Goal: Transaction & Acquisition: Purchase product/service

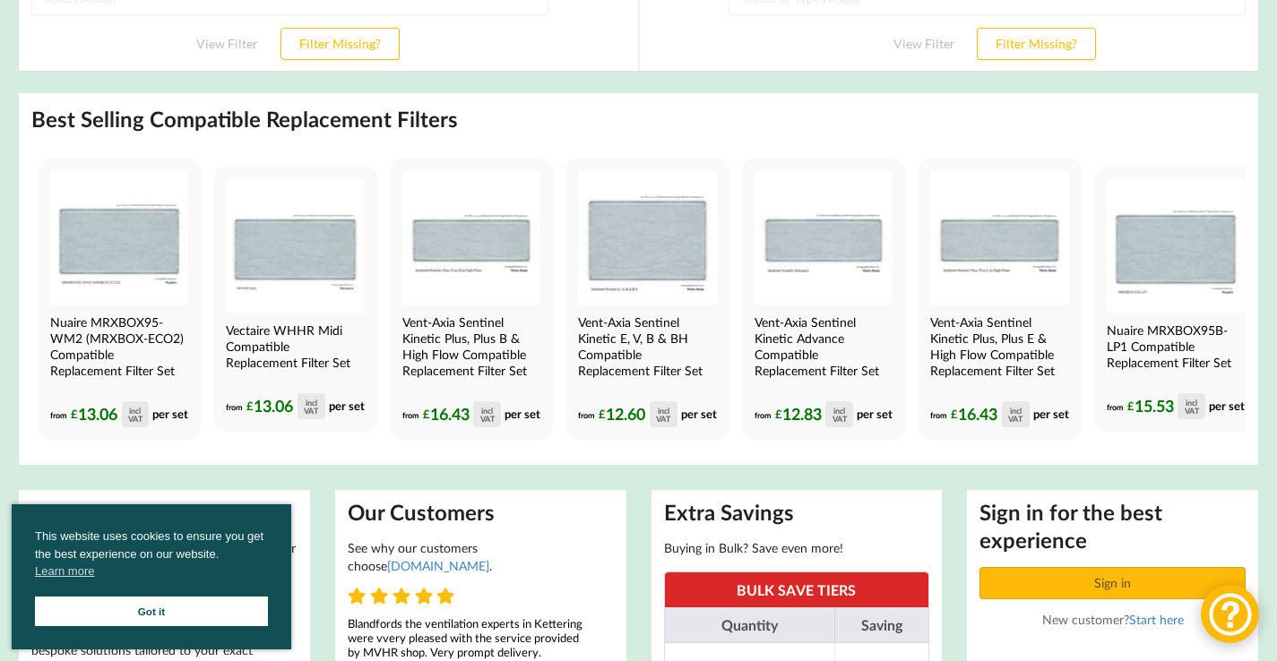
scroll to position [525, 0]
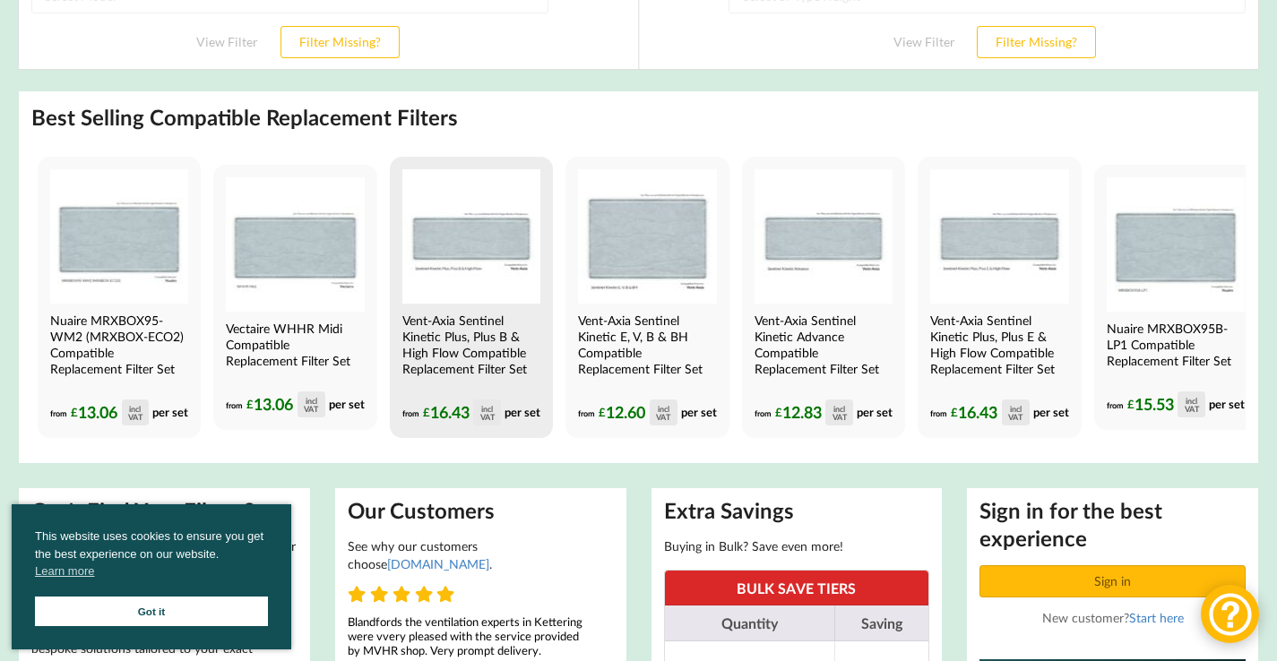
click at [500, 257] on img at bounding box center [471, 236] width 138 height 134
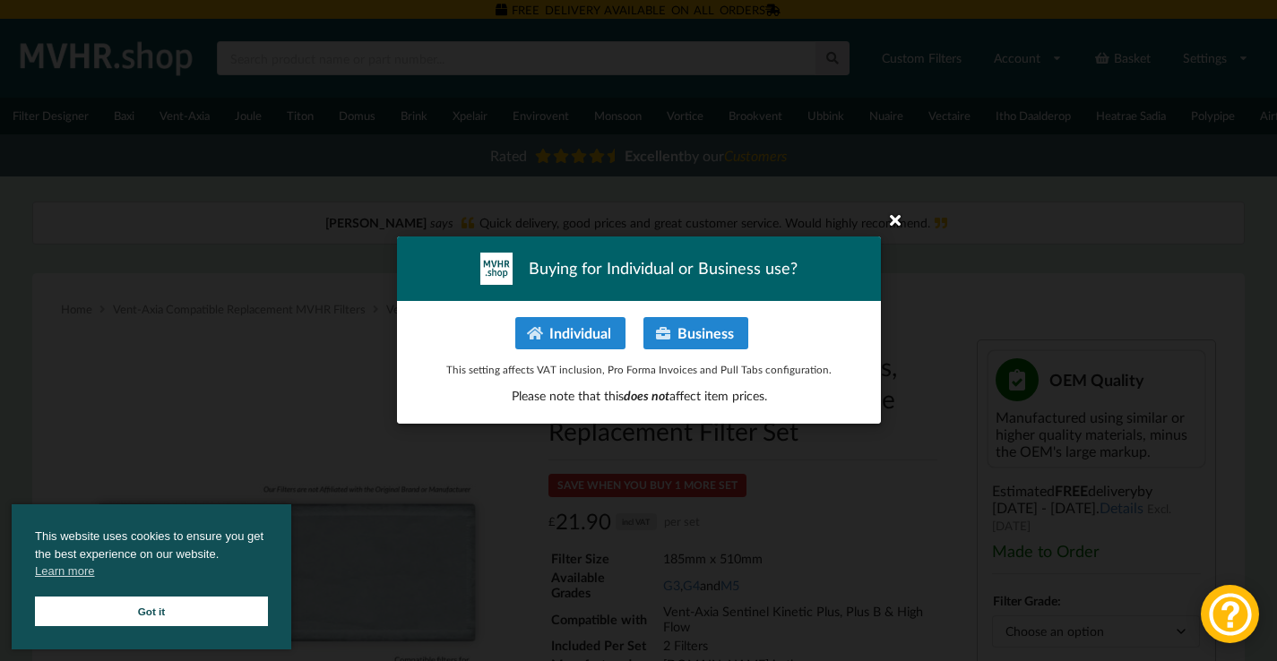
click at [893, 221] on icon at bounding box center [895, 219] width 29 height 29
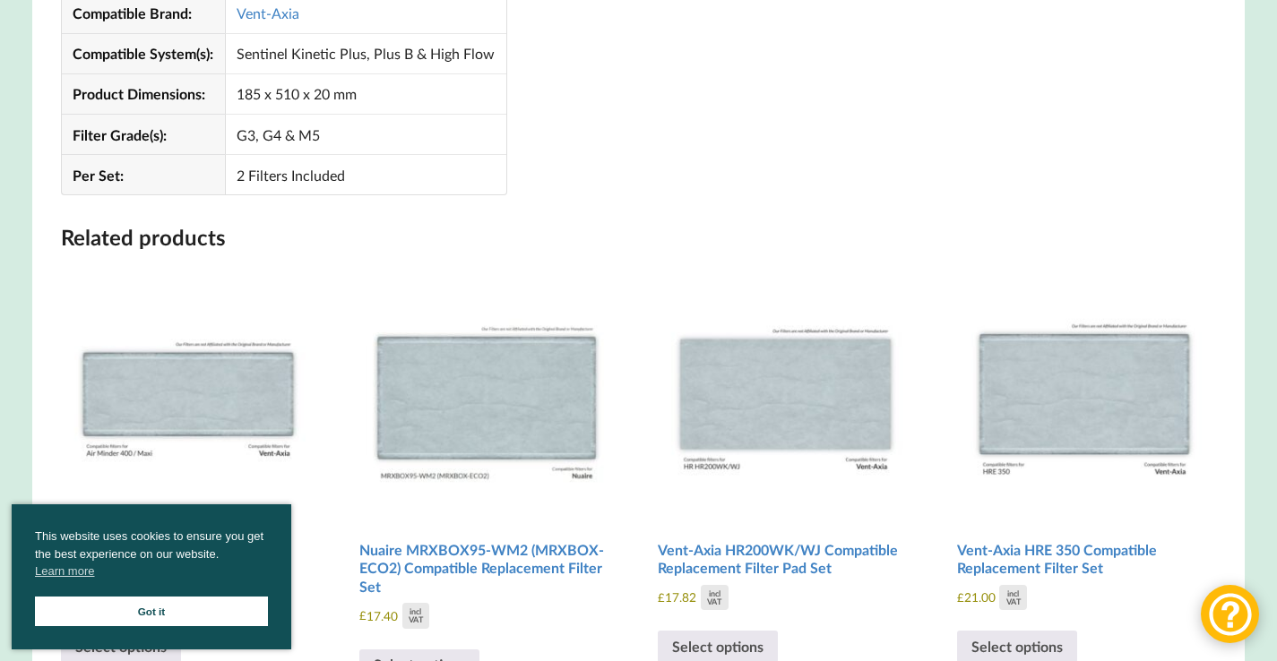
scroll to position [1923, 0]
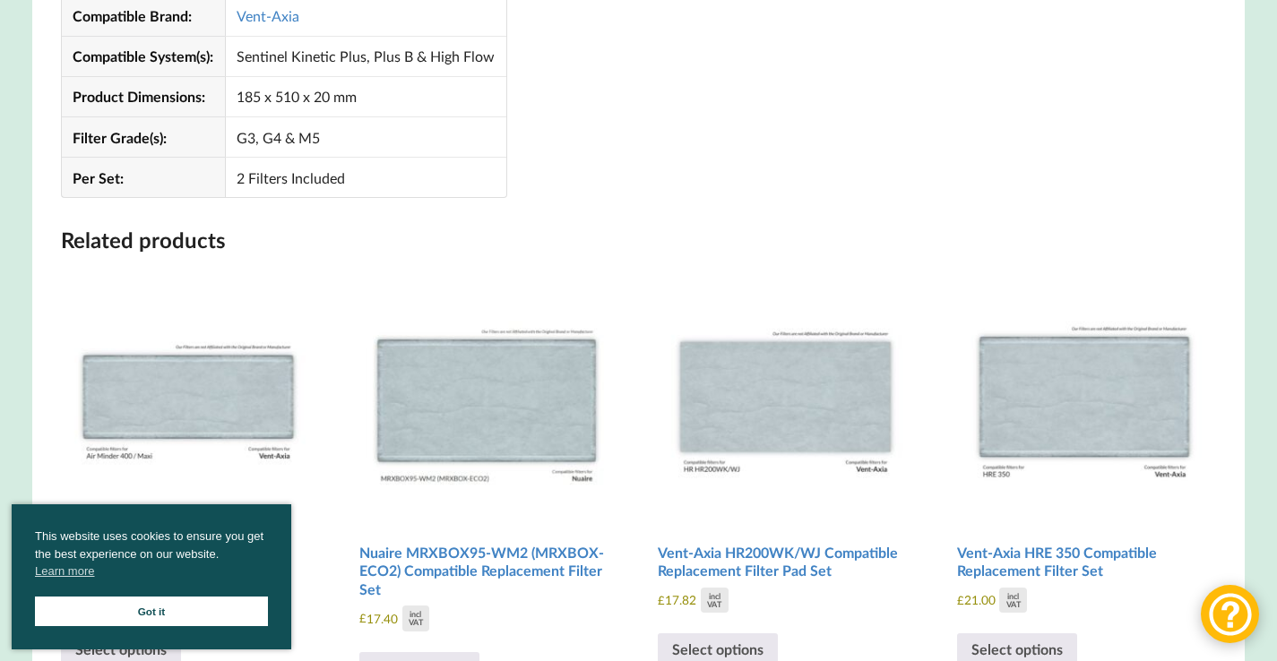
click at [134, 429] on img at bounding box center [188, 394] width 255 height 255
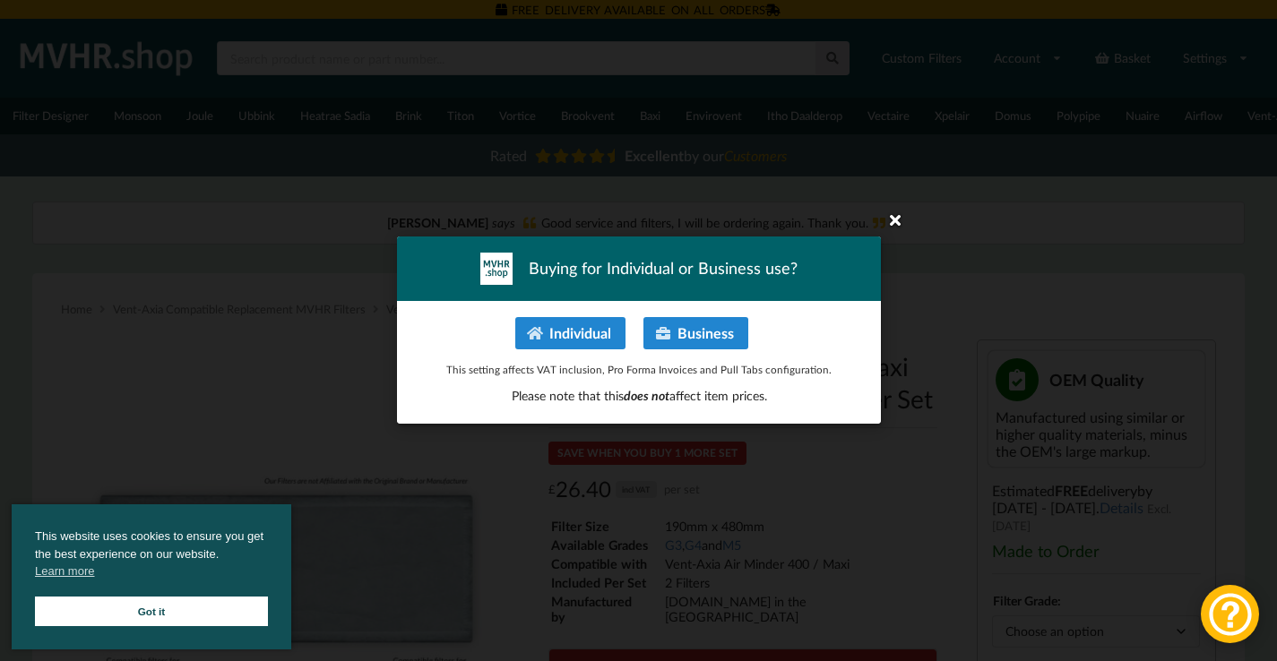
click at [897, 223] on icon at bounding box center [895, 219] width 29 height 29
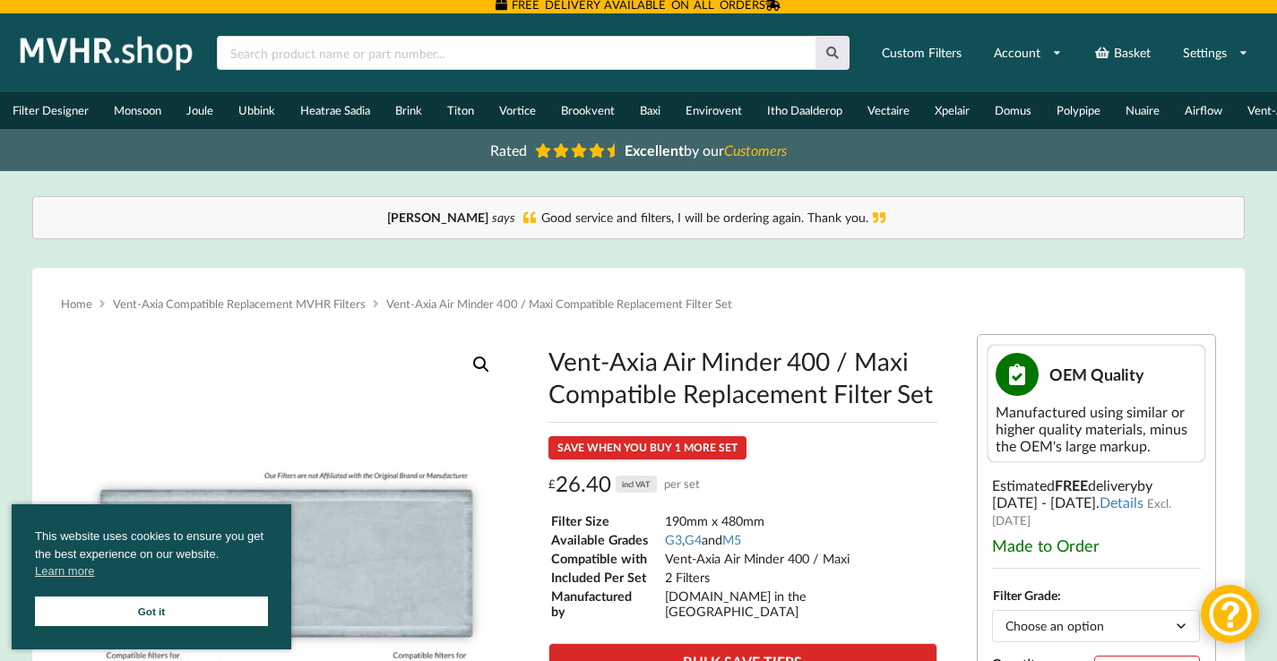
scroll to position [7, 0]
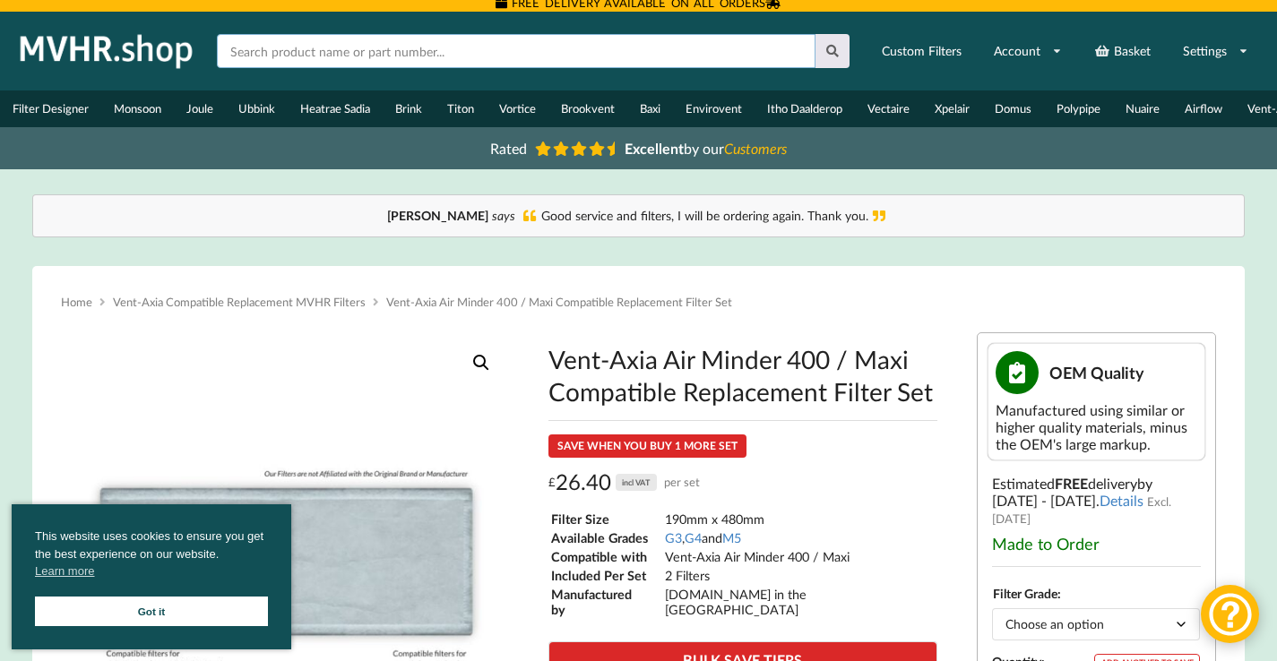
click at [242, 49] on input "text" at bounding box center [516, 51] width 599 height 34
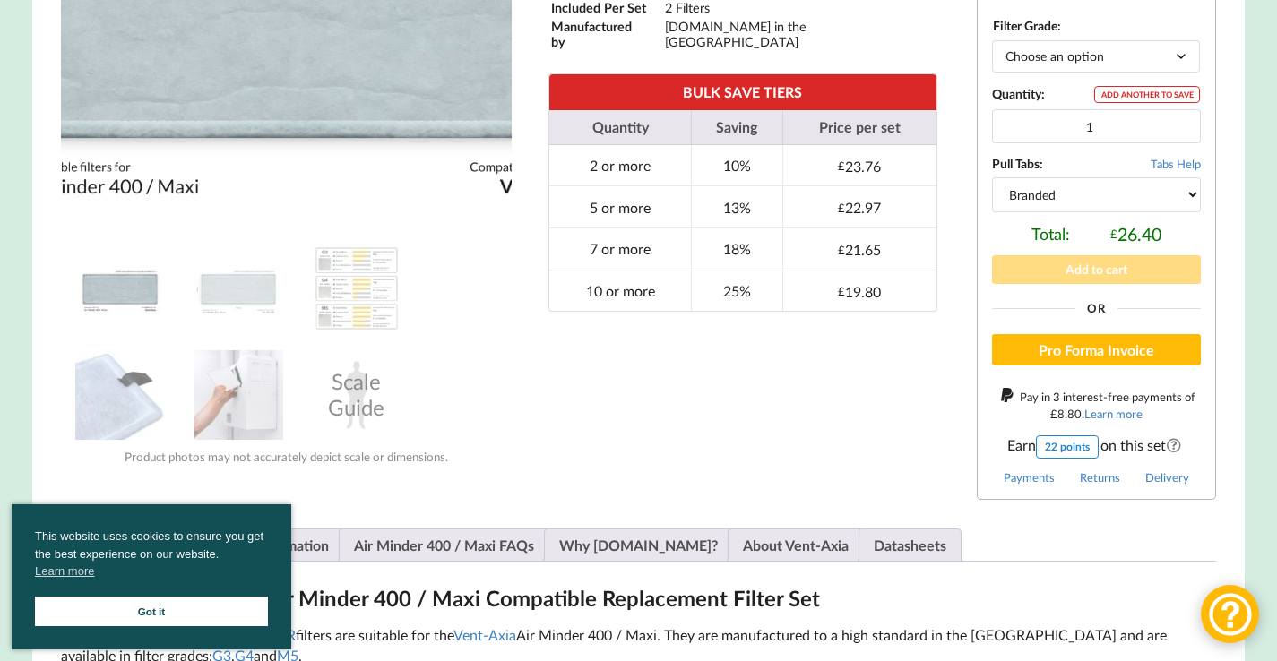
scroll to position [576, 0]
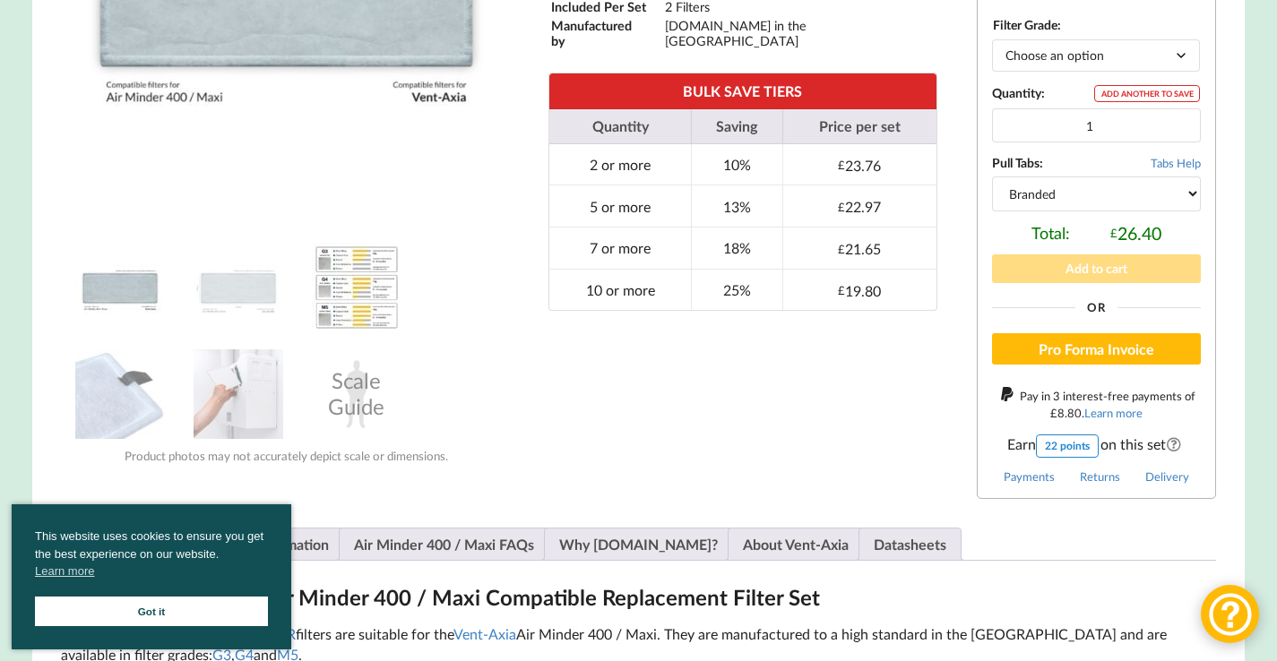
click at [367, 280] on img at bounding box center [357, 288] width 90 height 90
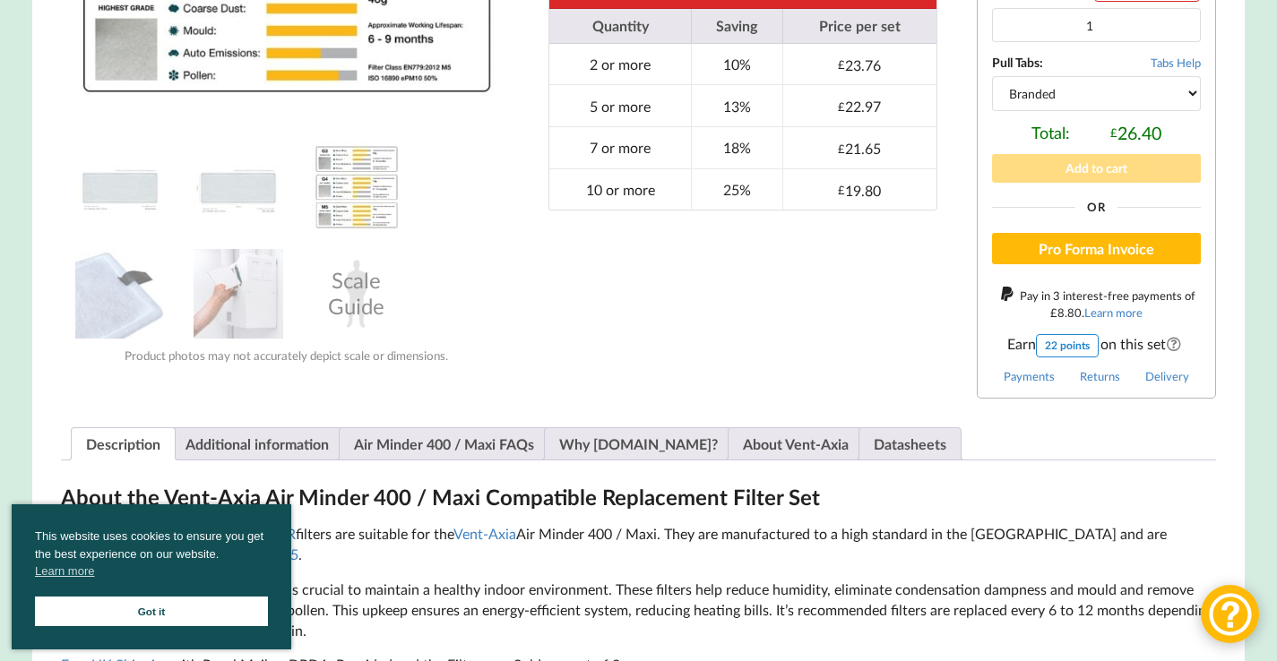
scroll to position [680, 0]
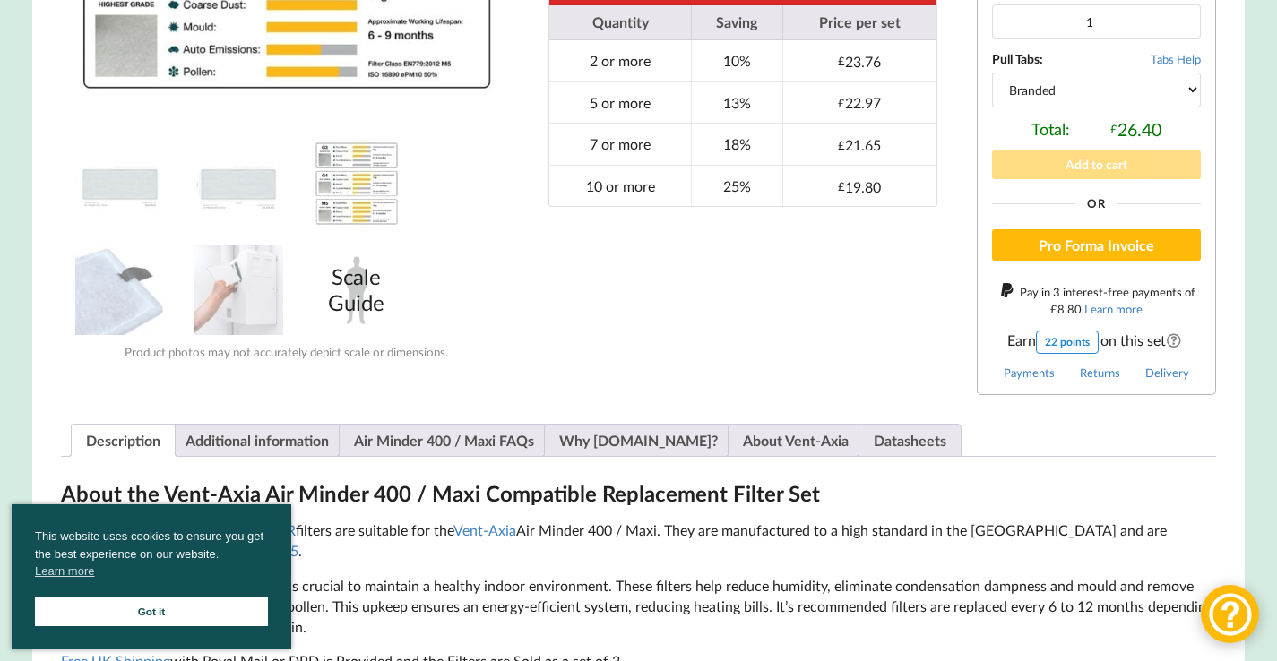
click at [360, 304] on div "Scale Guide" at bounding box center [357, 291] width 90 height 90
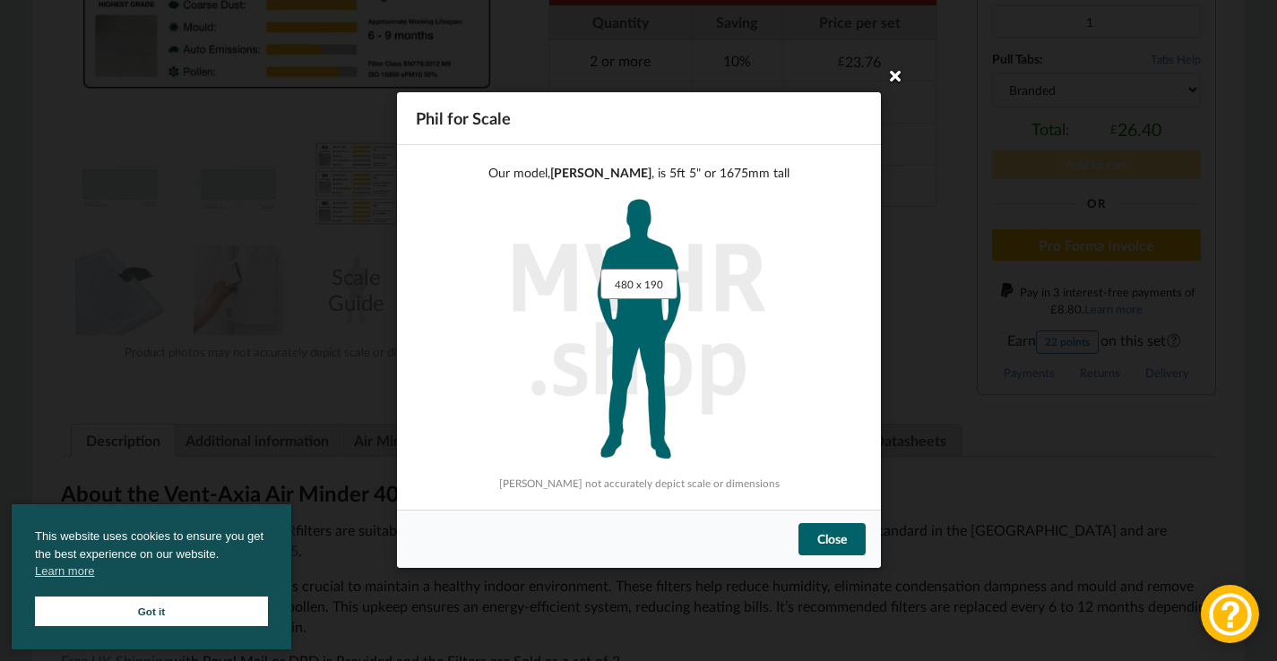
click at [898, 76] on icon at bounding box center [895, 75] width 29 height 29
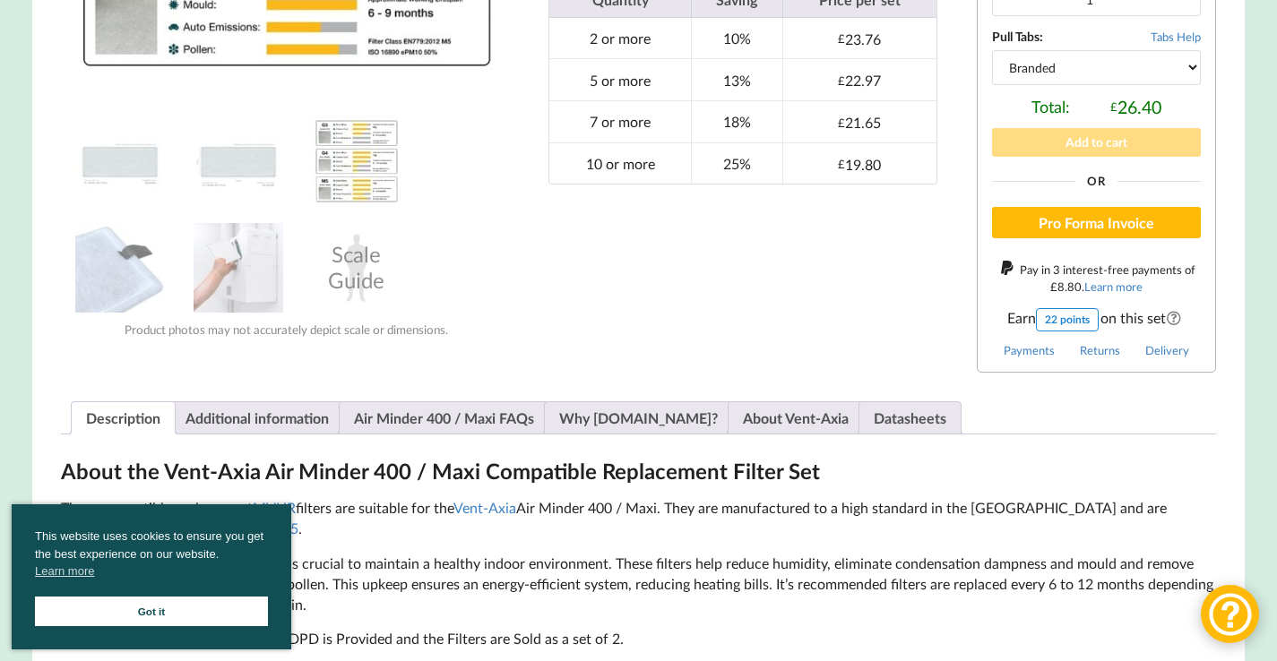
scroll to position [704, 0]
click at [238, 169] on img at bounding box center [239, 161] width 90 height 90
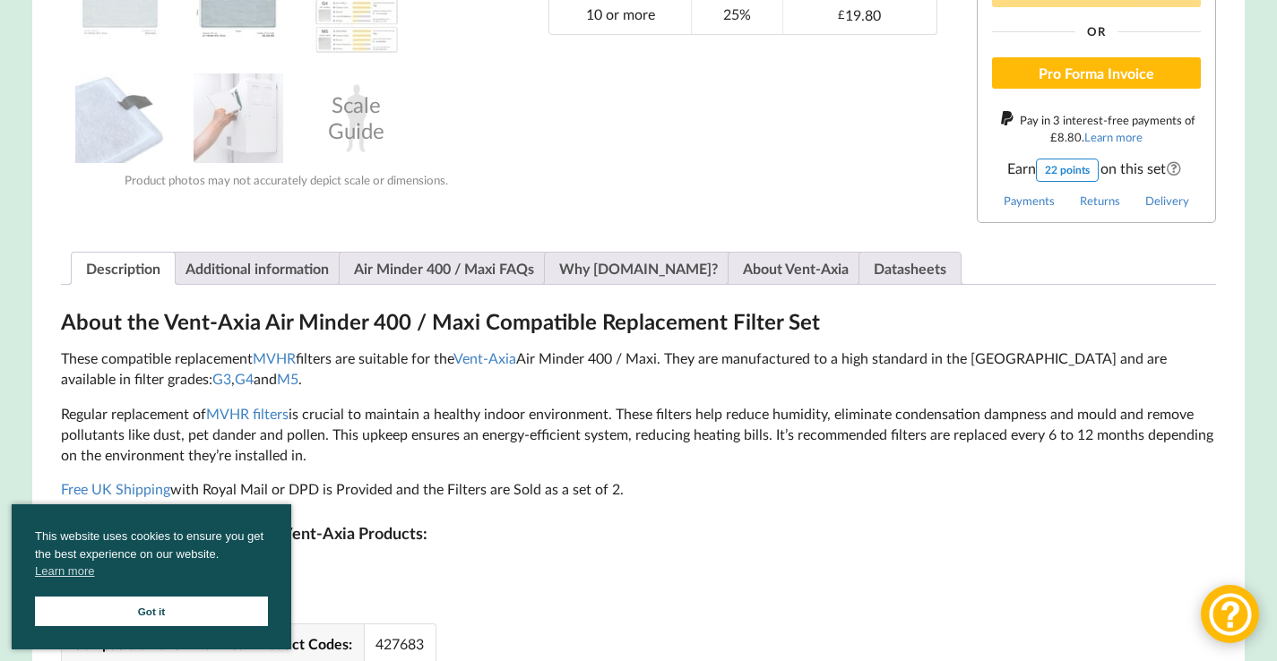
scroll to position [856, 0]
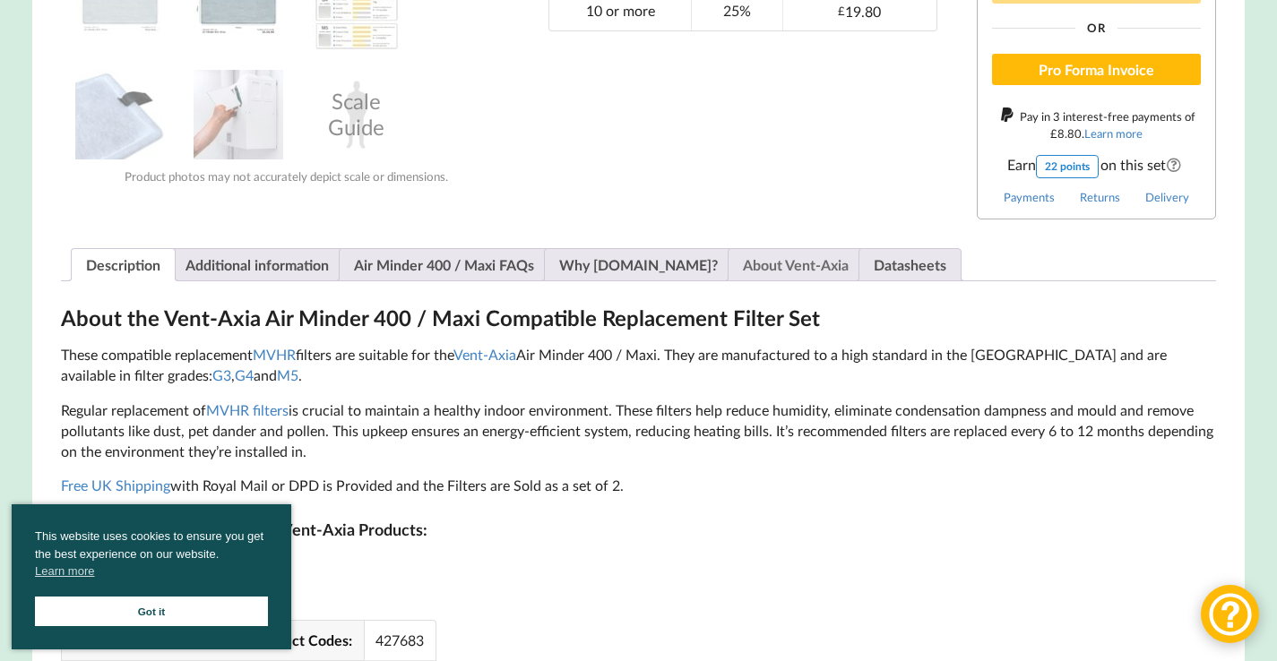
click at [767, 264] on link "About Vent-Axia" at bounding box center [796, 264] width 106 height 31
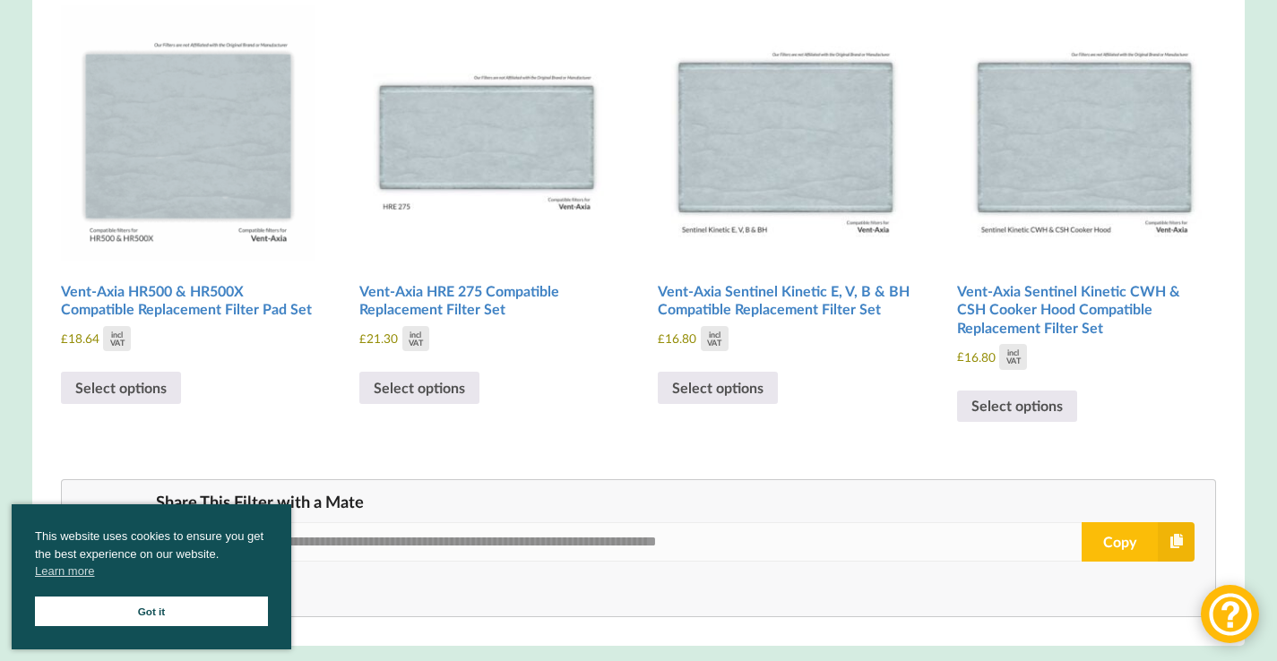
scroll to position [1425, 0]
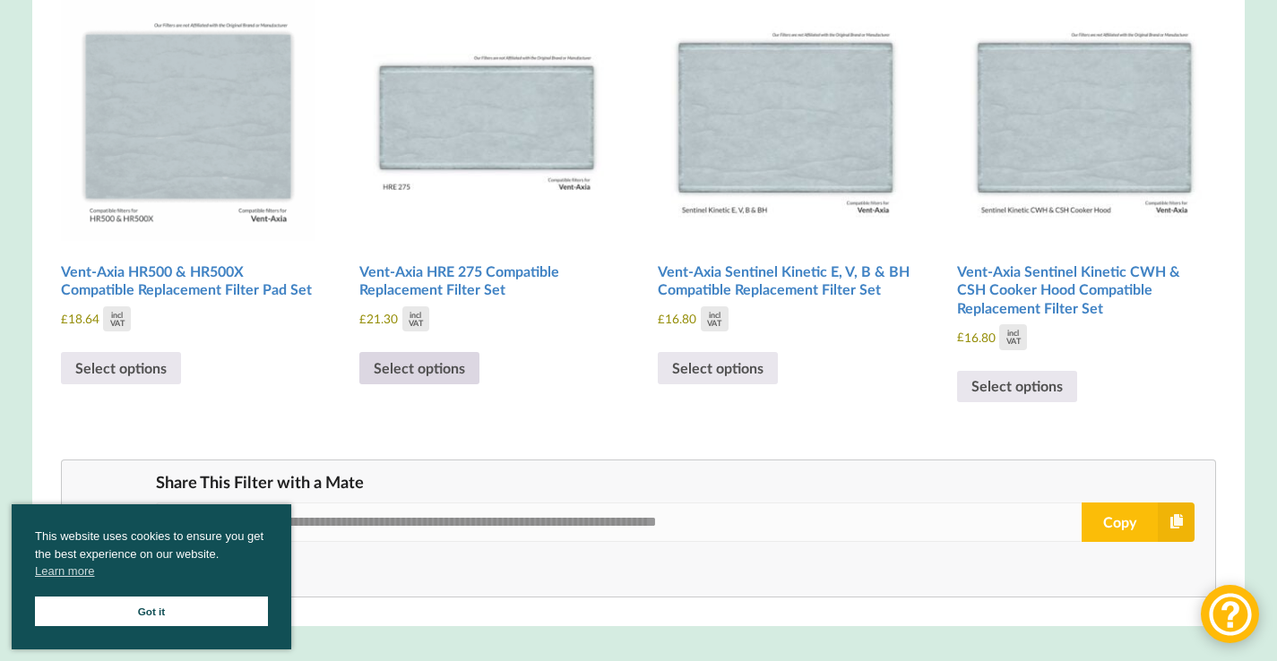
click at [440, 368] on link "Select options" at bounding box center [419, 368] width 120 height 32
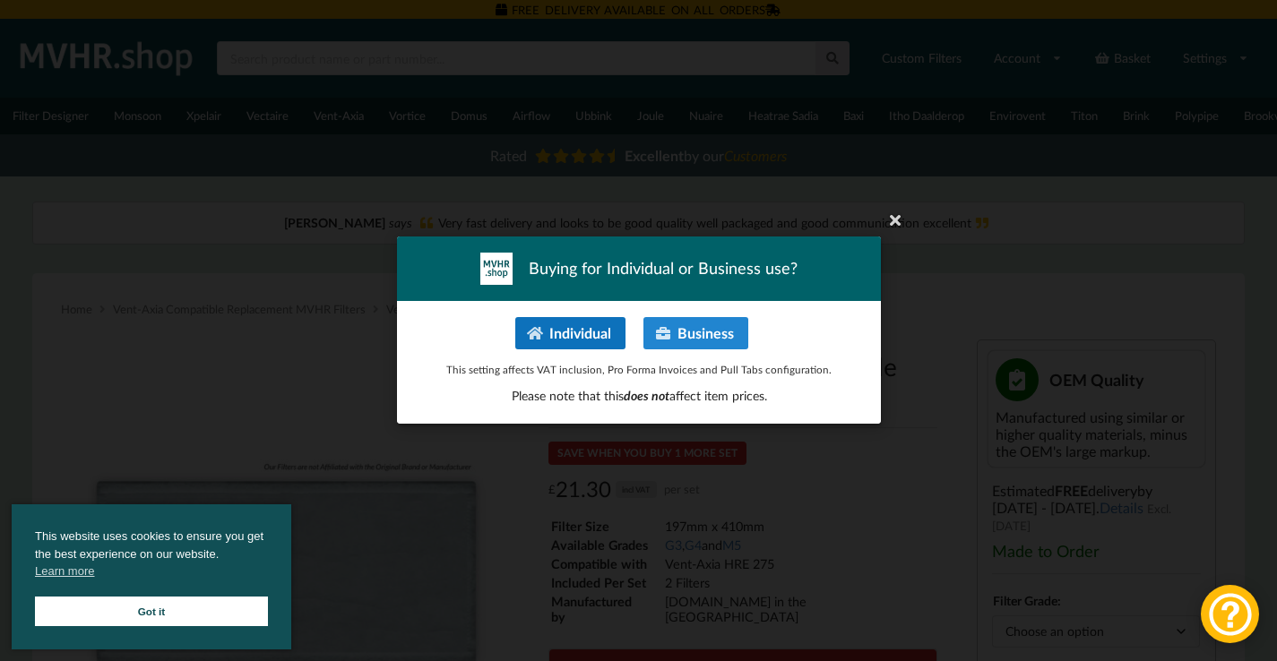
click at [551, 333] on button "Individual" at bounding box center [569, 333] width 110 height 32
